Goal: Contribute content

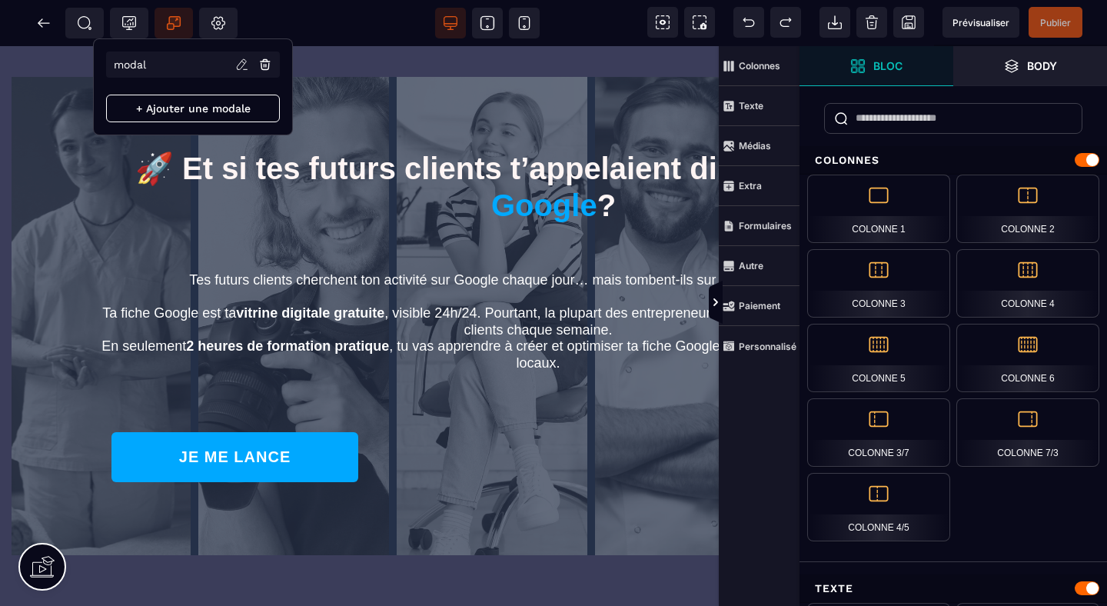
click at [174, 17] on icon at bounding box center [174, 23] width 13 height 13
click at [243, 65] on icon at bounding box center [245, 65] width 14 height 14
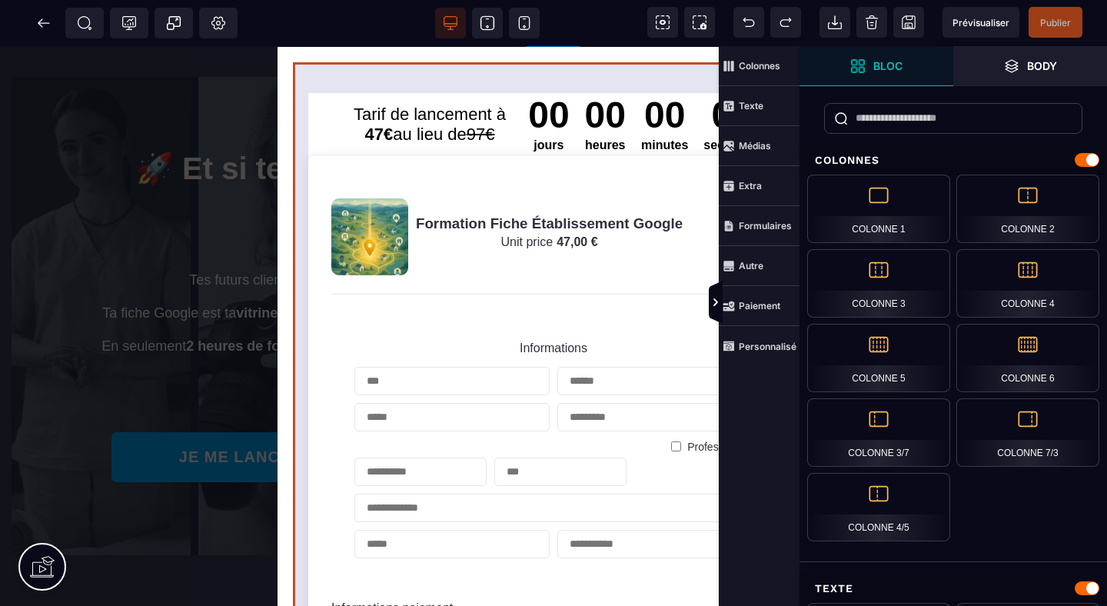
click at [571, 71] on form "Tarif de lancement à 47€ au lieu de 97€ 00 jours 00 heures 00 minutes 00 second…" at bounding box center [553, 543] width 521 height 962
select select "**********"
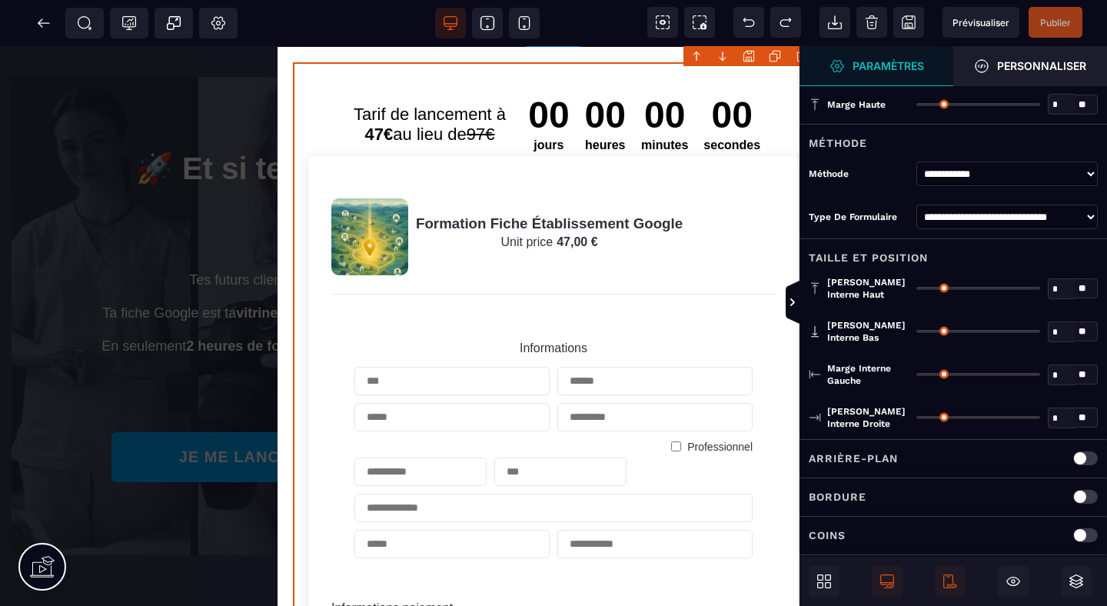
type input "*"
type input "**"
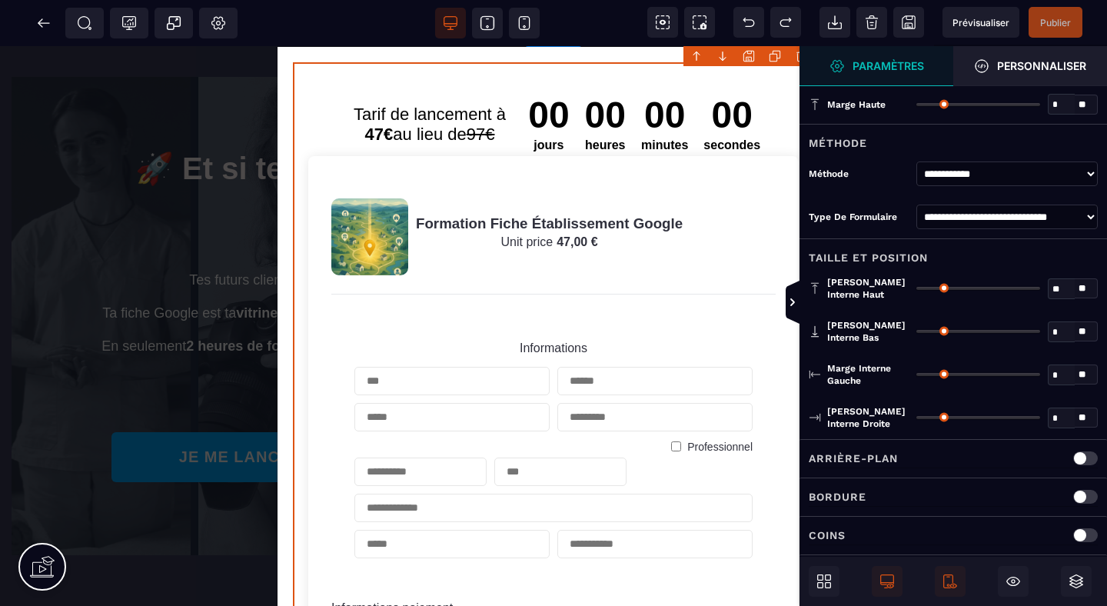
type input "**"
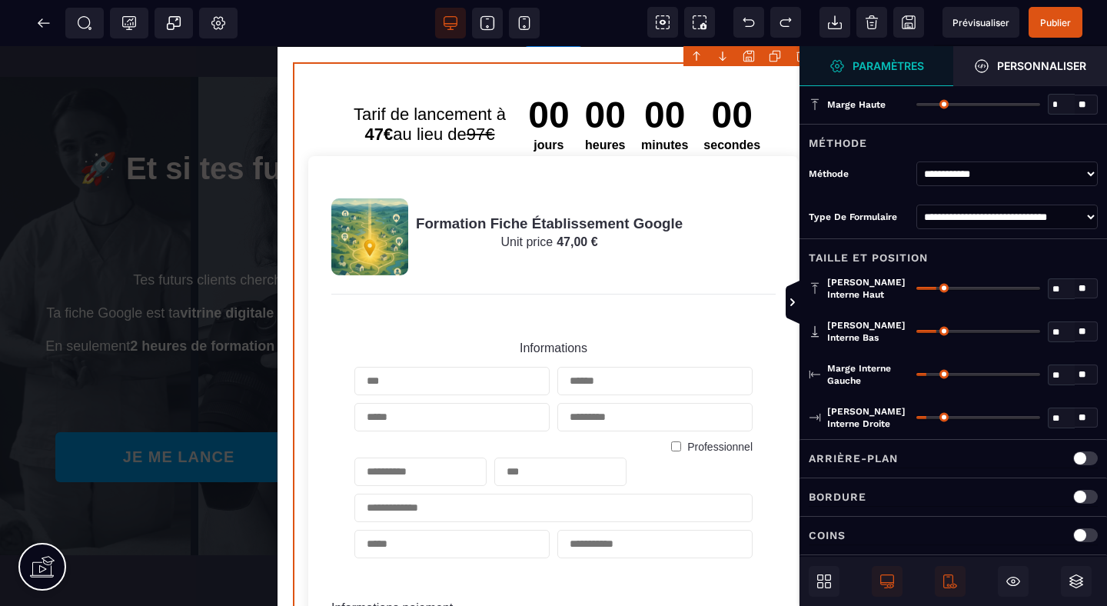
scroll to position [0, 63]
click at [748, 54] on body "B I U S A ******* Ajouter un élément" at bounding box center [553, 303] width 1107 height 606
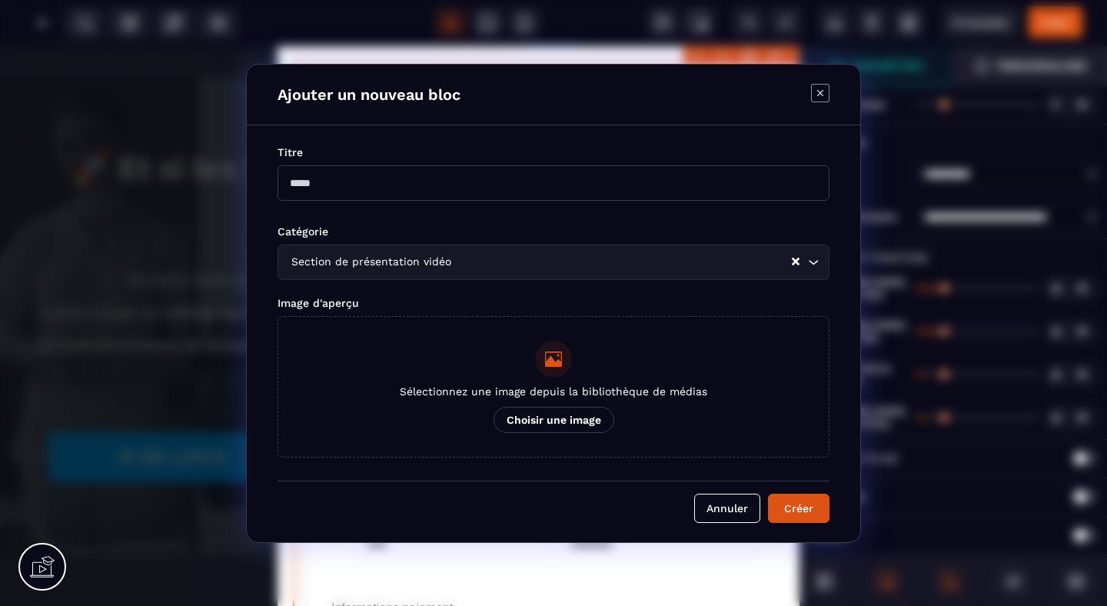
click at [534, 184] on input "Modal window" at bounding box center [554, 182] width 552 height 35
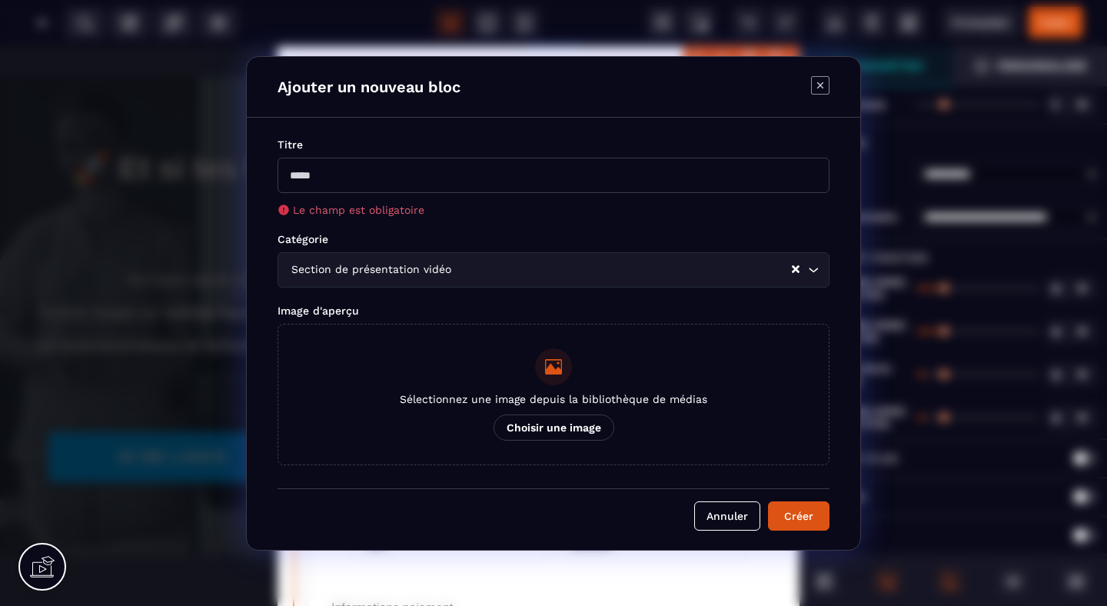
click at [522, 174] on input "Modal window" at bounding box center [554, 175] width 552 height 35
click at [352, 184] on input "Modal window" at bounding box center [554, 175] width 552 height 35
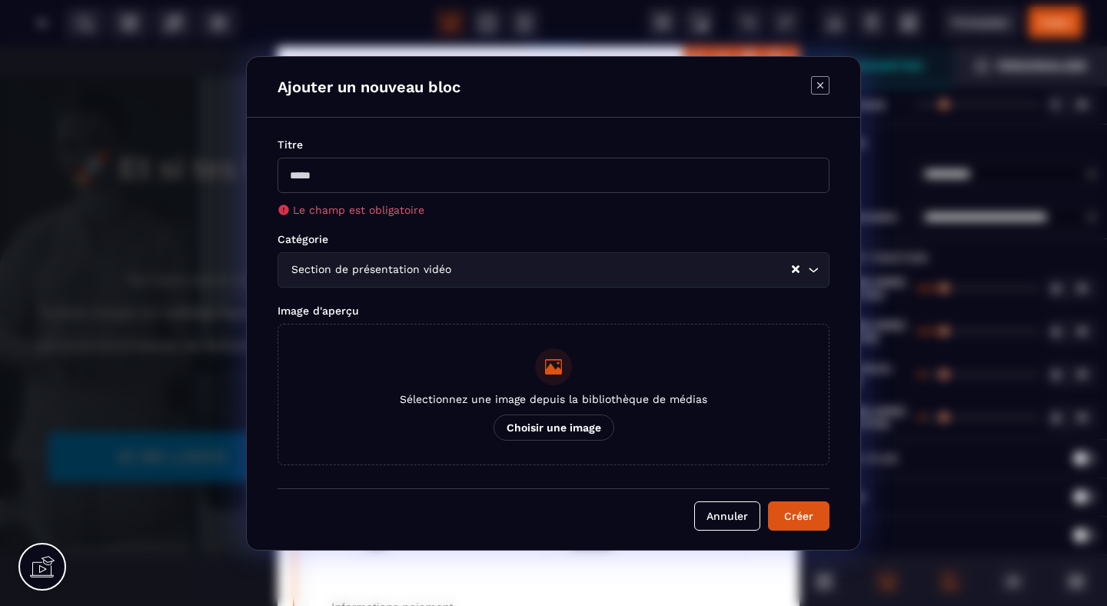
click at [352, 184] on input "Modal window" at bounding box center [554, 175] width 552 height 35
click at [343, 175] on input "Modal window" at bounding box center [554, 175] width 552 height 35
click at [290, 155] on div "Titre Le champ est obligatoire" at bounding box center [554, 176] width 552 height 79
click at [294, 169] on input "Modal window" at bounding box center [554, 175] width 552 height 35
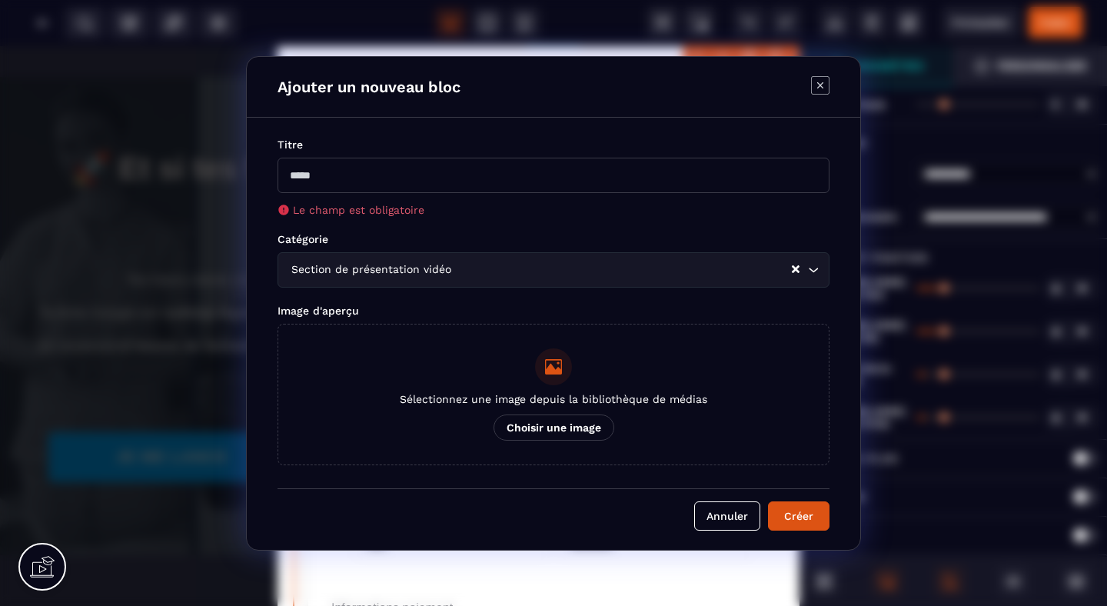
click at [423, 155] on div "Titre Le champ est obligatoire" at bounding box center [554, 176] width 552 height 79
click at [417, 172] on input "Modal window" at bounding box center [554, 175] width 552 height 35
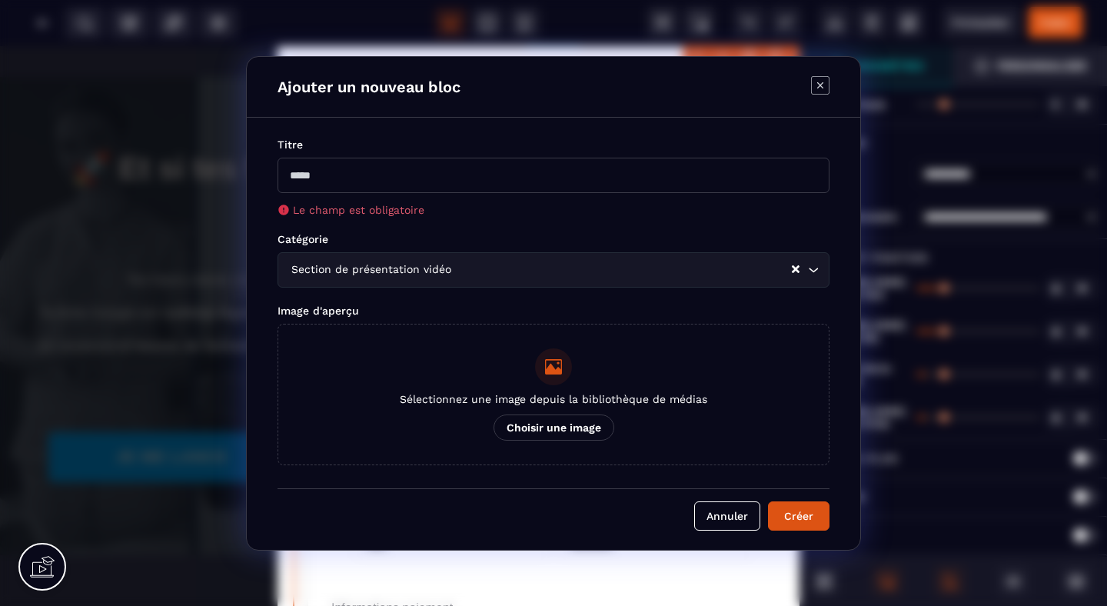
click at [411, 135] on div "Titre Le champ est obligatoire Catégorie Section de présentation vidéo Loading.…" at bounding box center [553, 334] width 613 height 432
click at [425, 91] on h4 "Ajouter un nouveau bloc" at bounding box center [369, 87] width 183 height 18
click at [816, 270] on icon "Search for option" at bounding box center [813, 270] width 9 height 5
